Goal: Communication & Community: Answer question/provide support

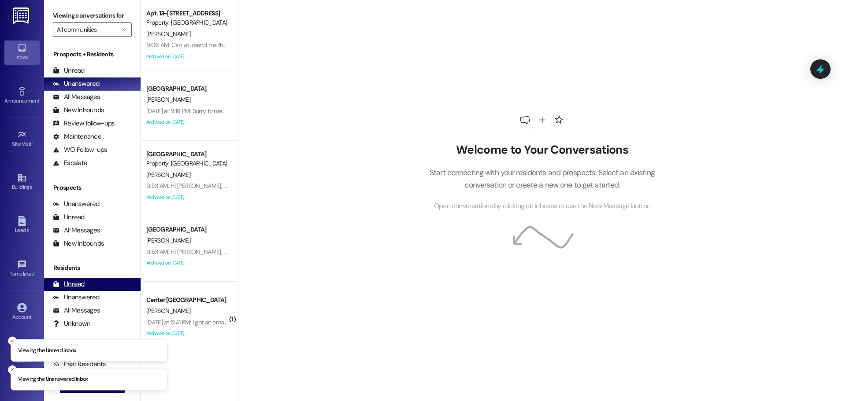
scroll to position [31, 0]
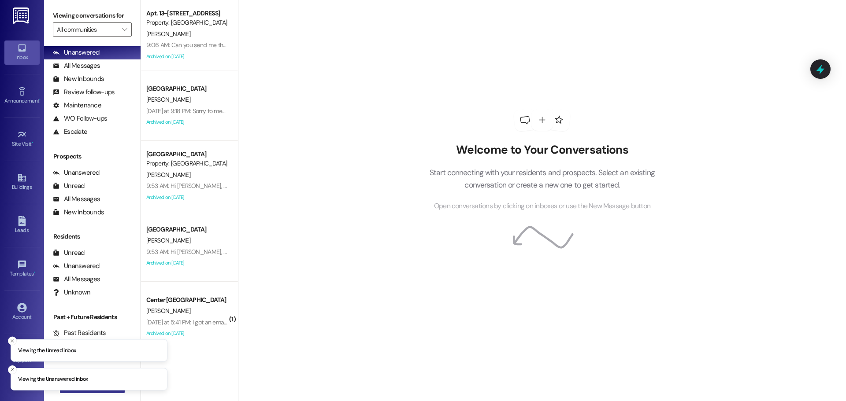
click at [105, 393] on button " New Message" at bounding box center [92, 386] width 65 height 14
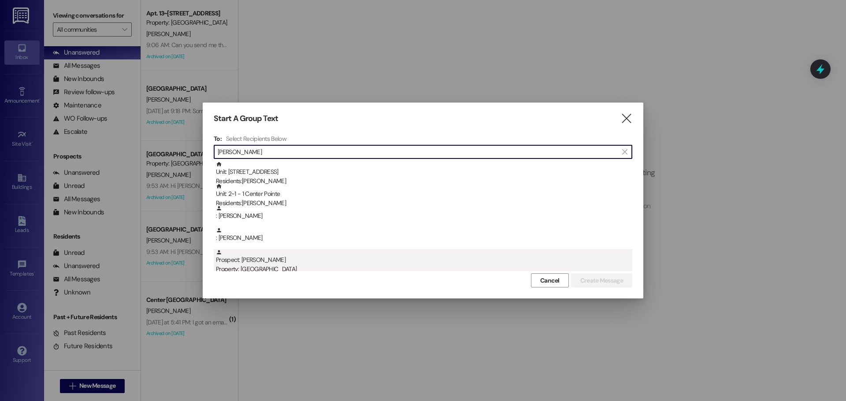
type input "[PERSON_NAME]"
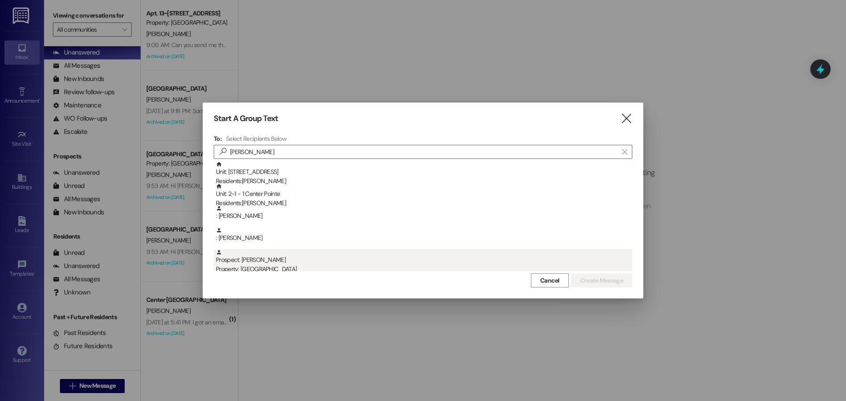
click at [268, 266] on div "Property: [GEOGRAPHIC_DATA]" at bounding box center [424, 269] width 416 height 9
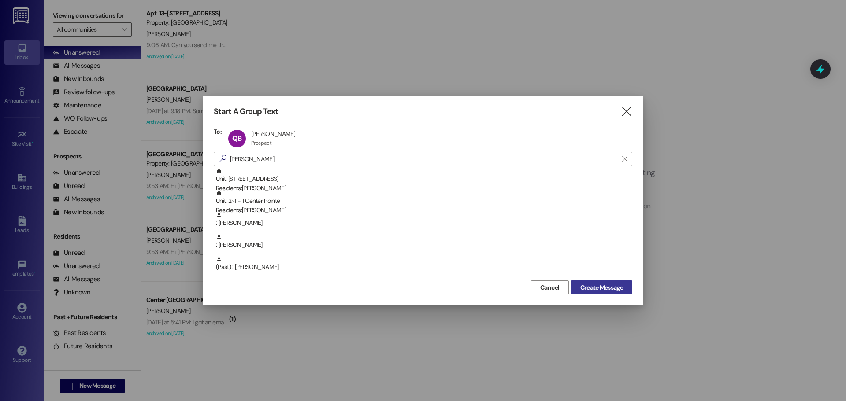
click at [622, 285] on span "Create Message" at bounding box center [601, 287] width 43 height 9
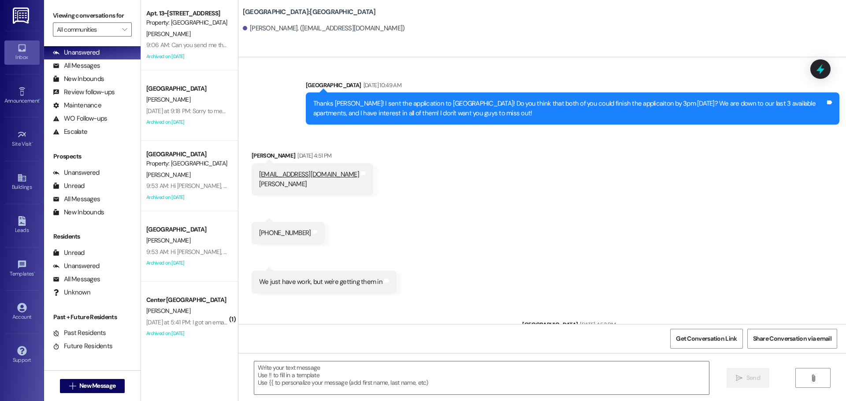
scroll to position [1579, 0]
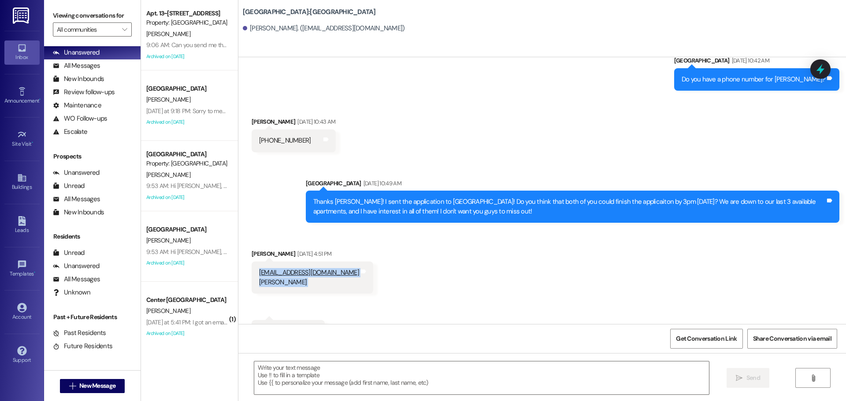
drag, startPoint x: 327, startPoint y: 258, endPoint x: 245, endPoint y: 255, distance: 82.5
click at [252, 262] on div "[EMAIL_ADDRESS][DOMAIN_NAME] [PERSON_NAME] and notes" at bounding box center [313, 278] width 122 height 32
click at [464, 230] on div "Received via SMS [PERSON_NAME] [DATE] 4:51 PM [EMAIL_ADDRESS][DOMAIN_NAME] [PER…" at bounding box center [542, 314] width 608 height 169
drag, startPoint x: 270, startPoint y: 256, endPoint x: 318, endPoint y: 255, distance: 48.5
click at [322, 262] on div "[EMAIL_ADDRESS][DOMAIN_NAME] [PERSON_NAME] and notes" at bounding box center [313, 278] width 122 height 32
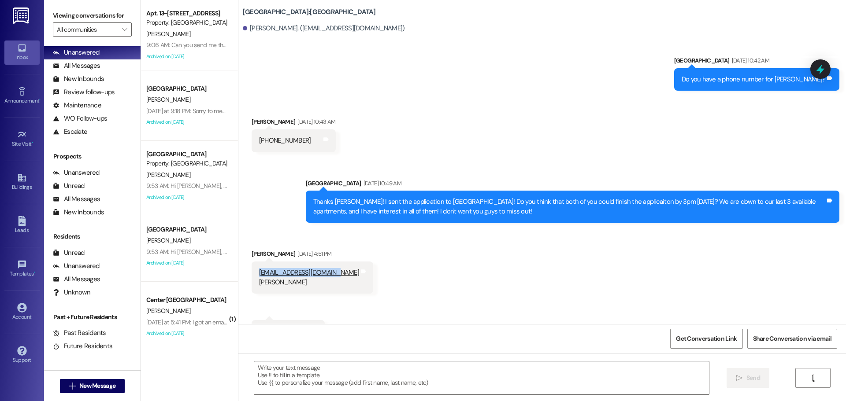
copy link "[EMAIL_ADDRESS][DOMAIN_NAME]"
